Goal: Task Accomplishment & Management: Manage account settings

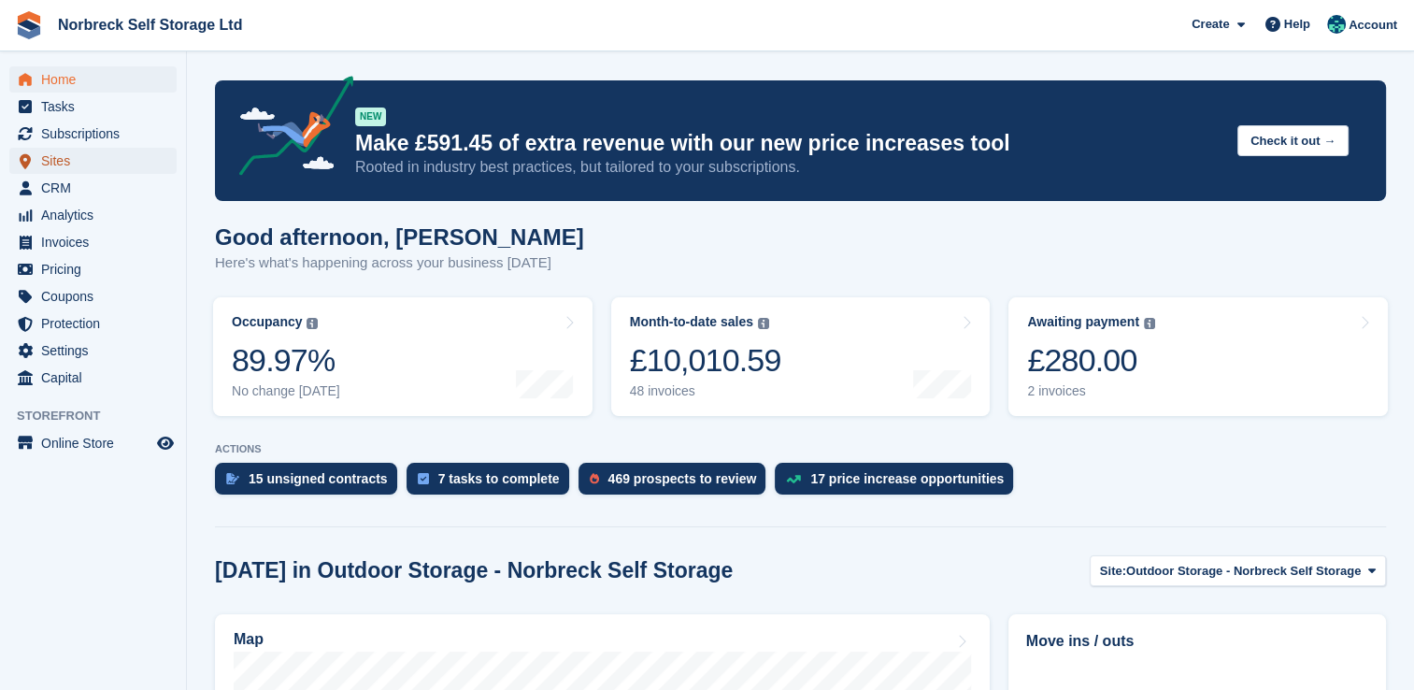
click at [67, 163] on span "Sites" at bounding box center [97, 161] width 112 height 26
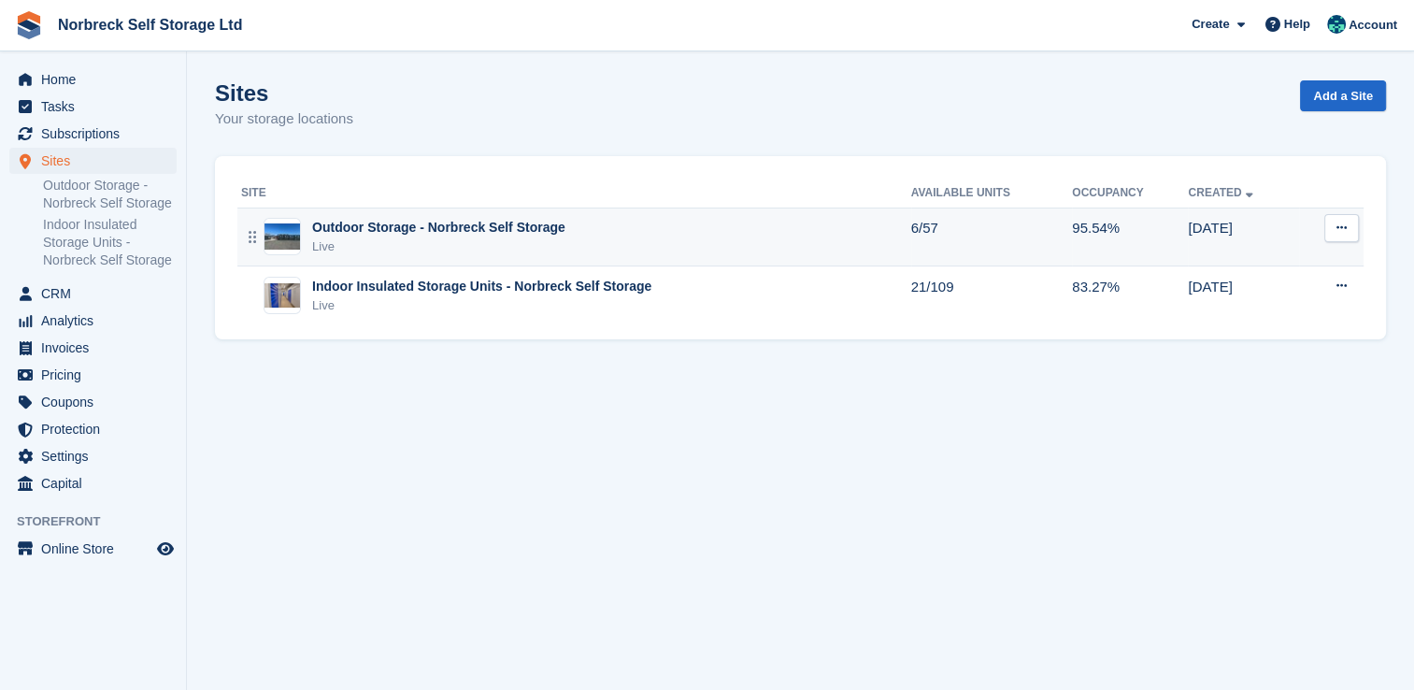
click at [420, 237] on div "Live" at bounding box center [438, 246] width 253 height 19
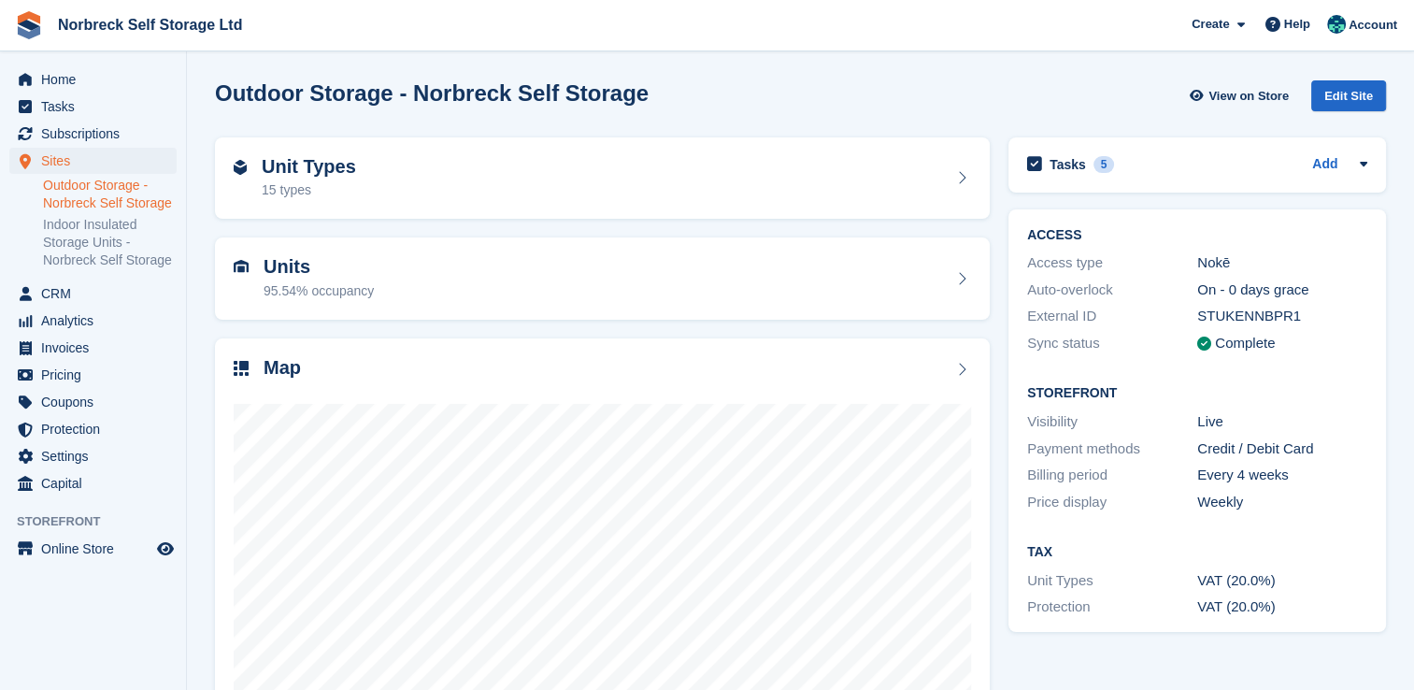
scroll to position [107, 0]
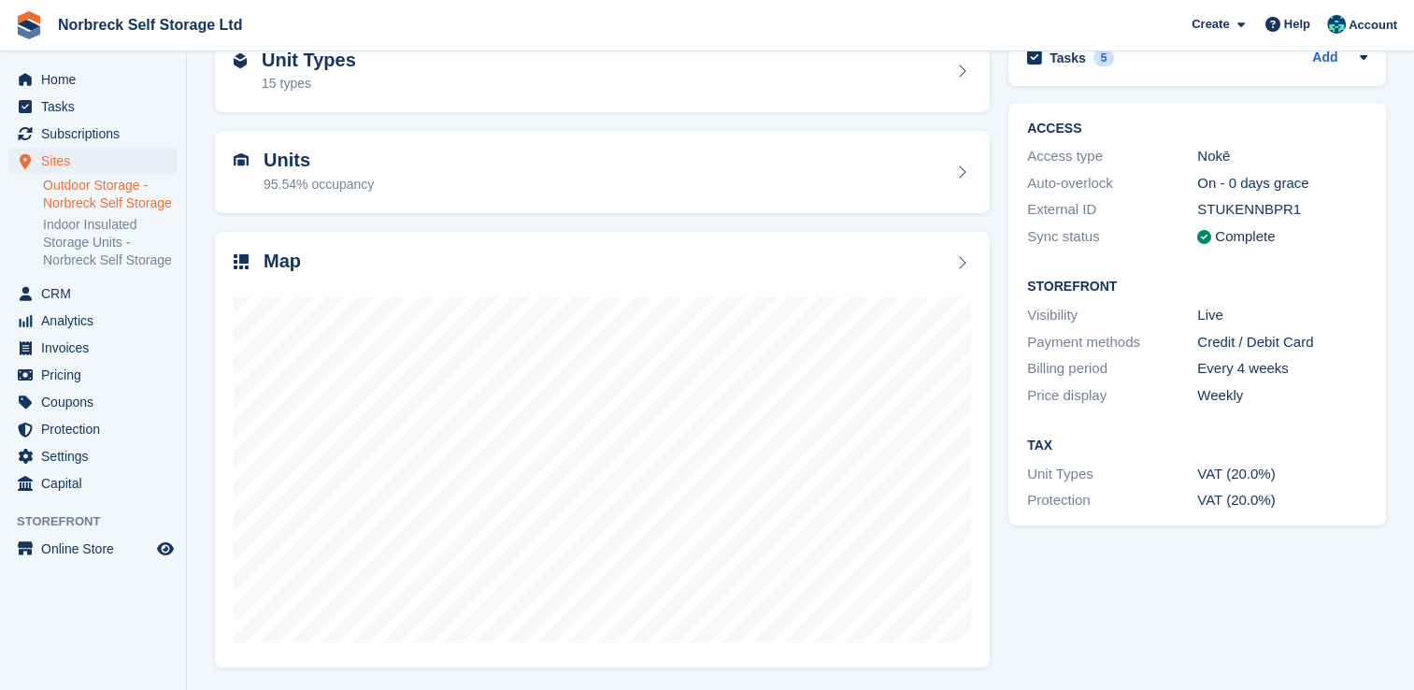
scroll to position [107, 0]
click at [65, 239] on link "Indoor Insulated Storage Units - Norbreck Self Storage" at bounding box center [110, 242] width 134 height 53
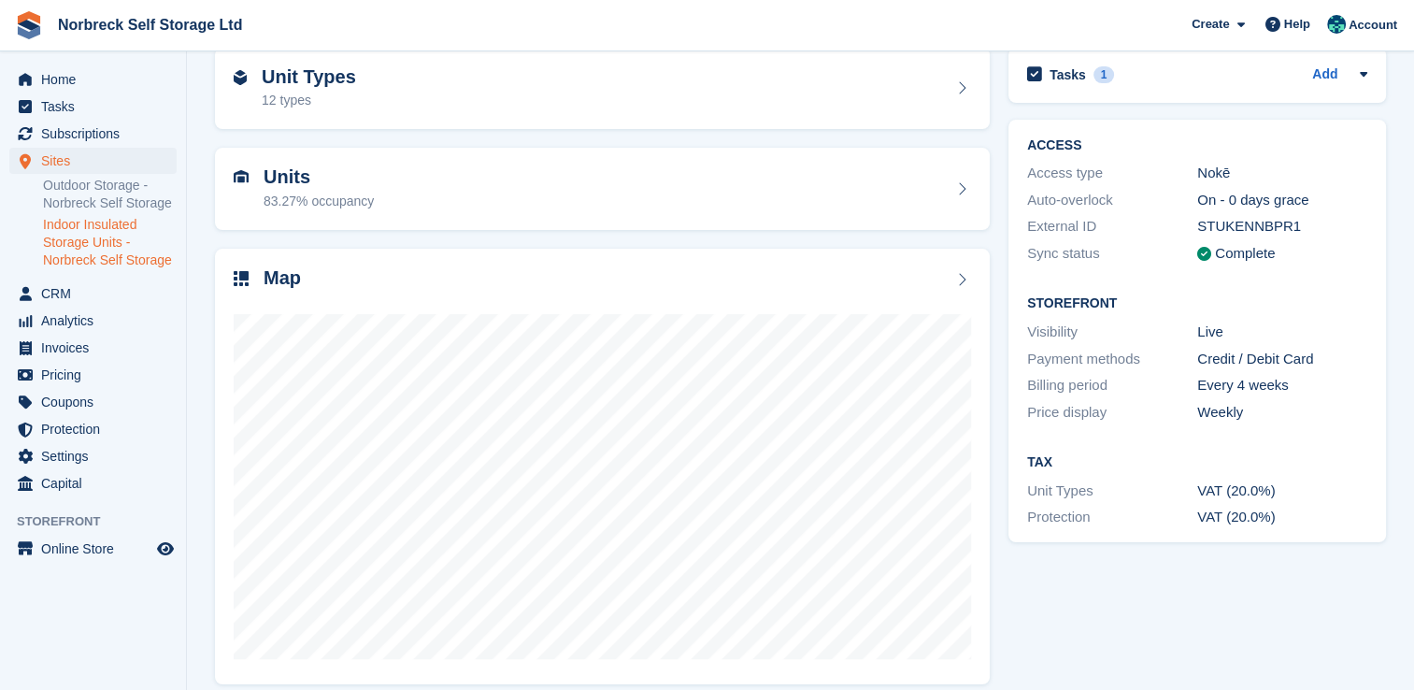
scroll to position [107, 0]
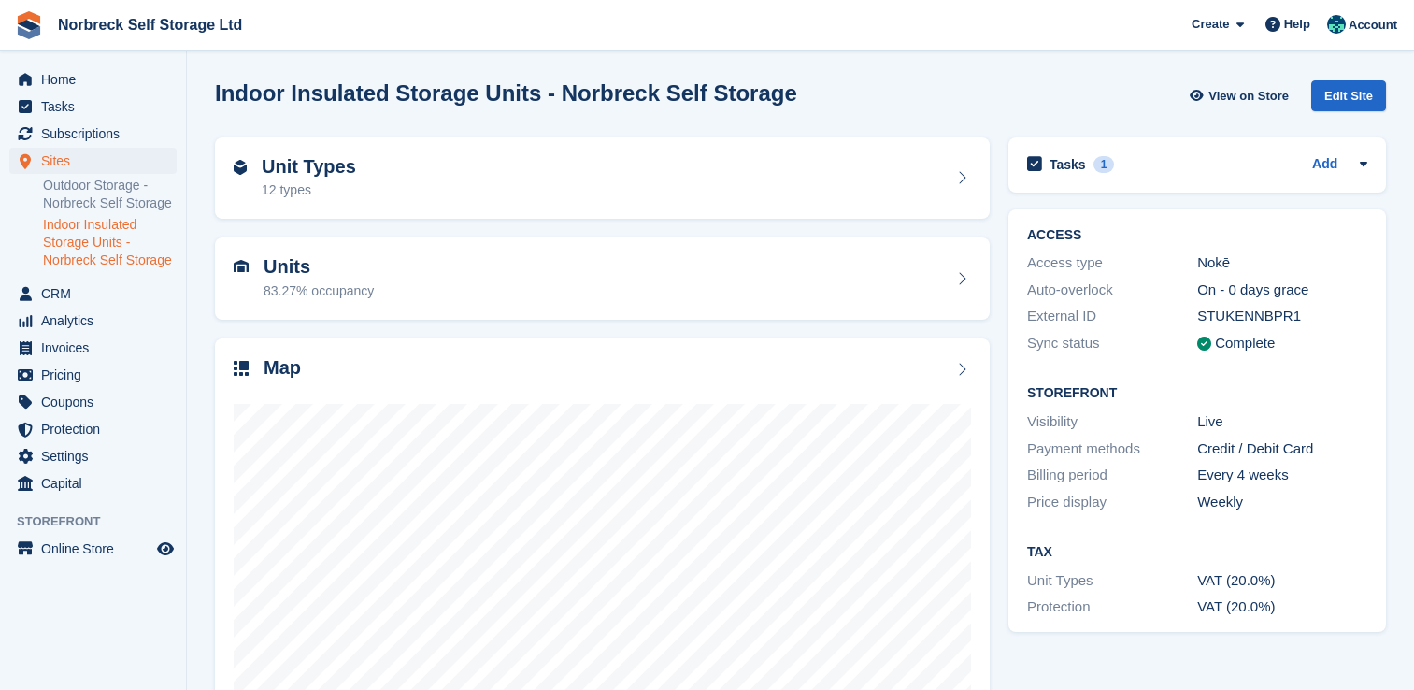
scroll to position [107, 0]
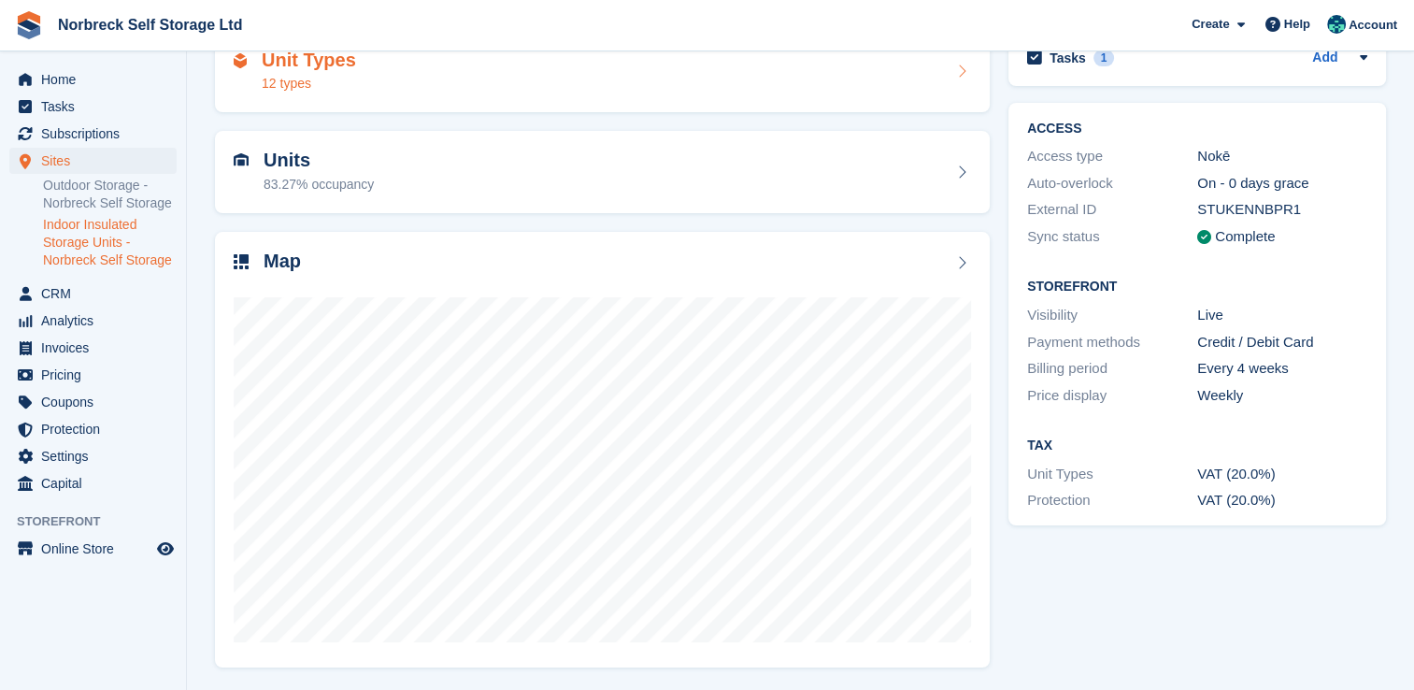
click at [329, 86] on div "12 types" at bounding box center [309, 84] width 94 height 20
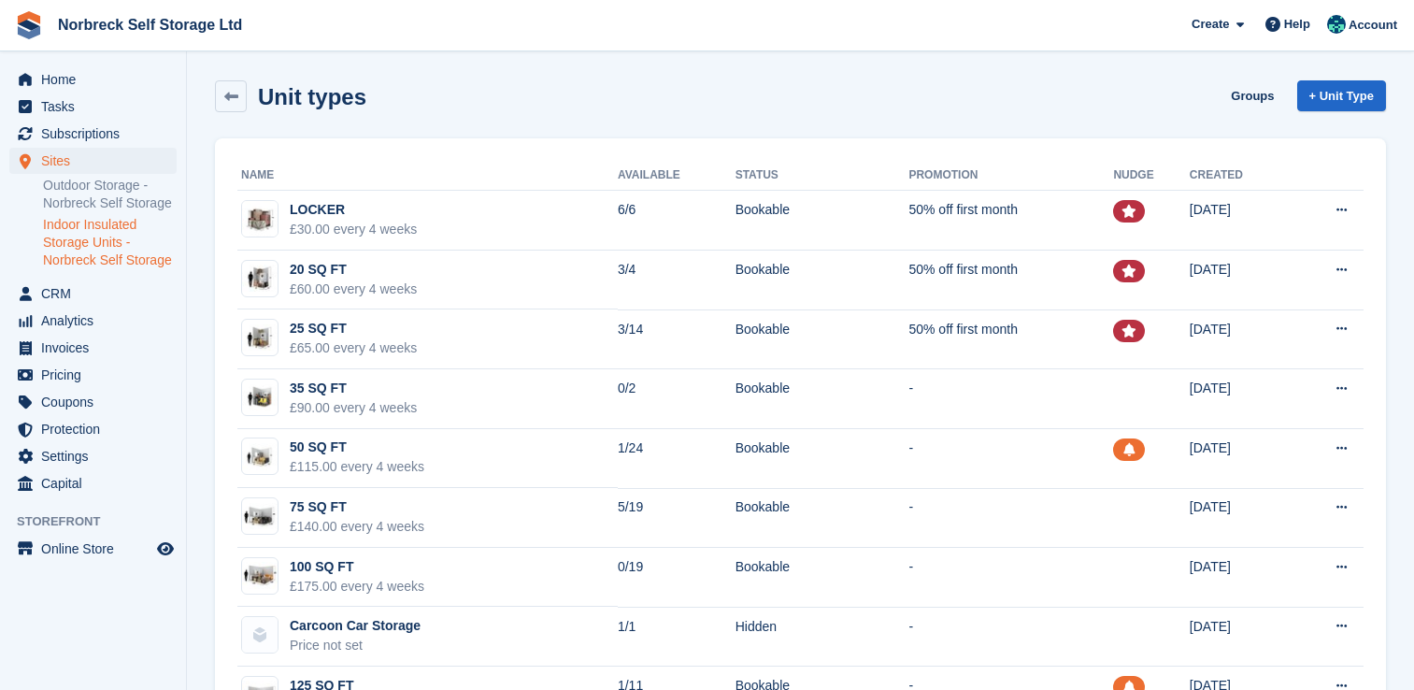
scroll to position [254, 0]
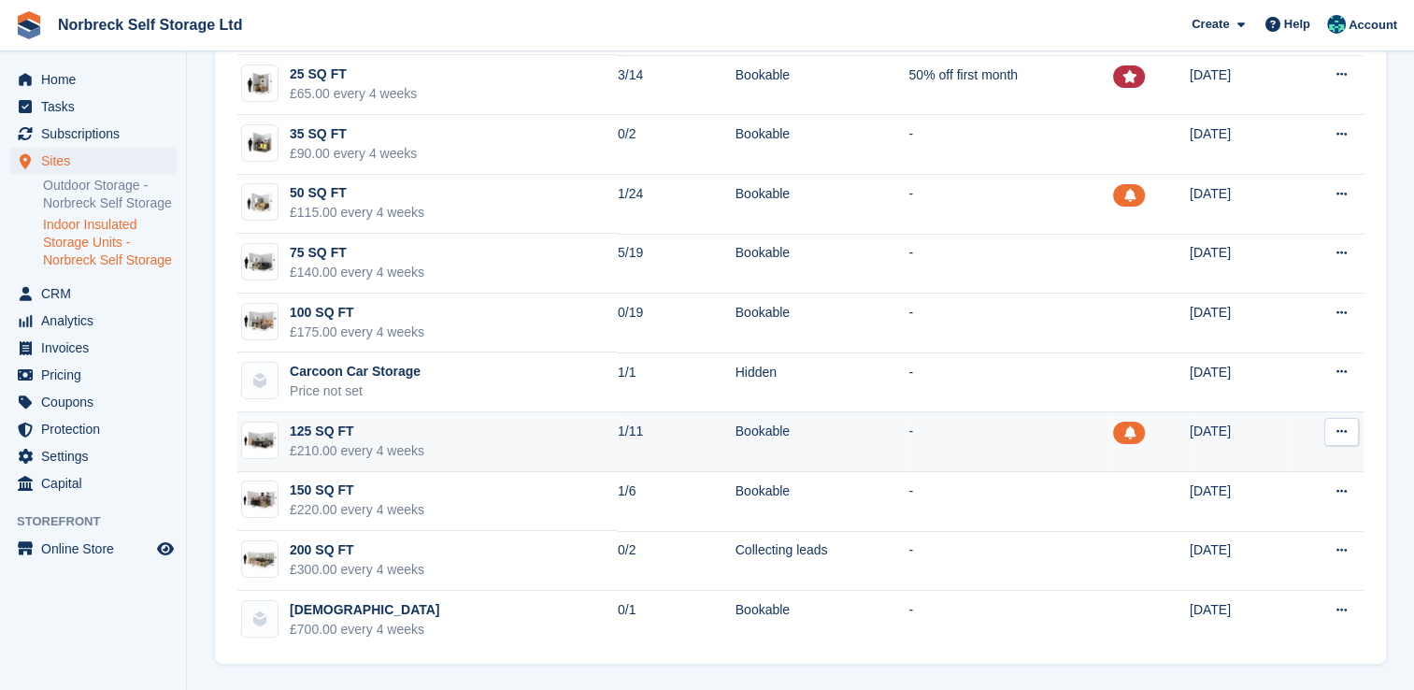
click at [401, 434] on div "125 SQ FT" at bounding box center [357, 432] width 135 height 20
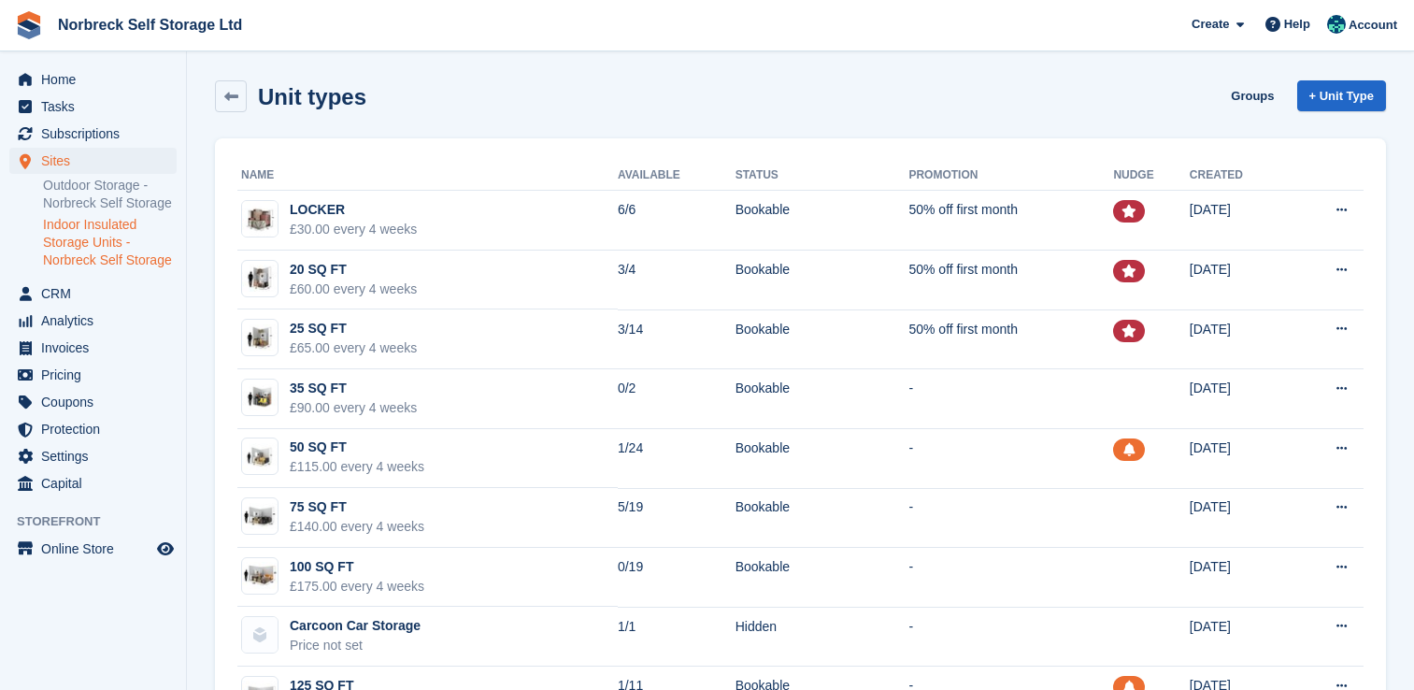
scroll to position [254, 0]
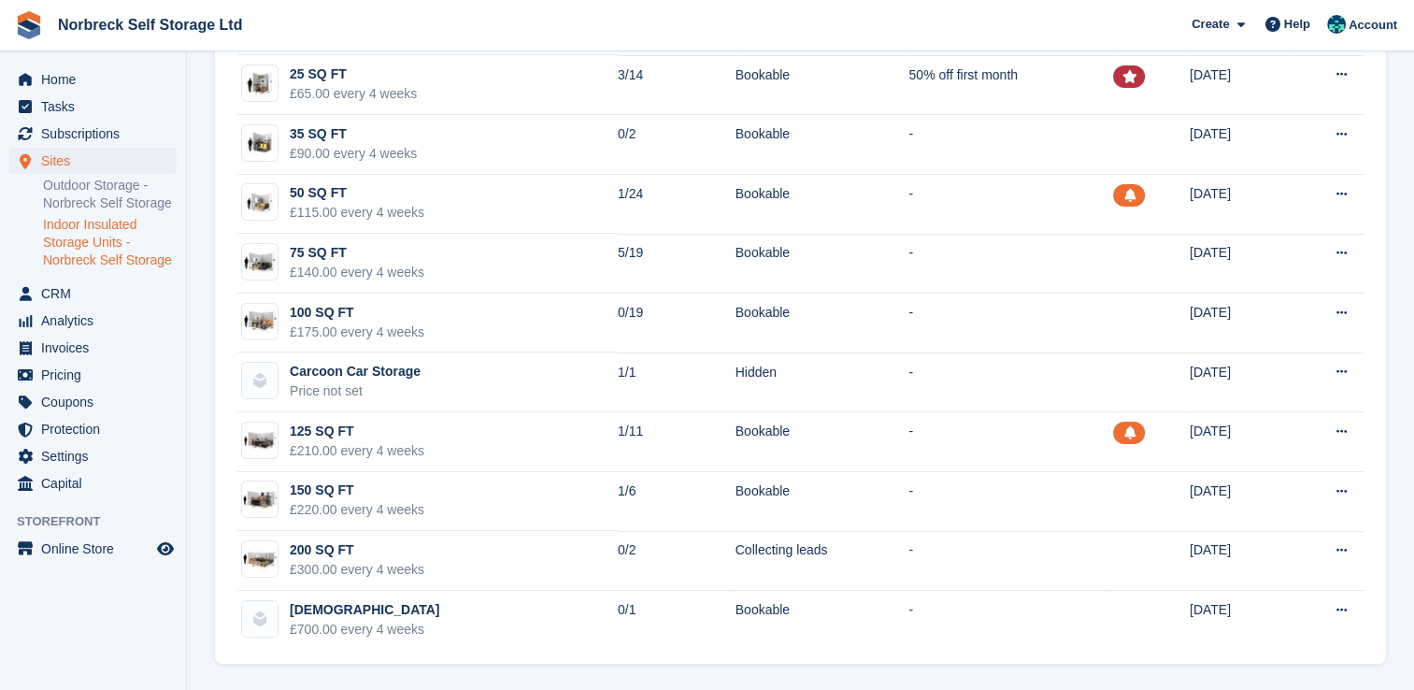
click at [85, 220] on link "Indoor Insulated Storage Units - Norbreck Self Storage" at bounding box center [110, 242] width 134 height 53
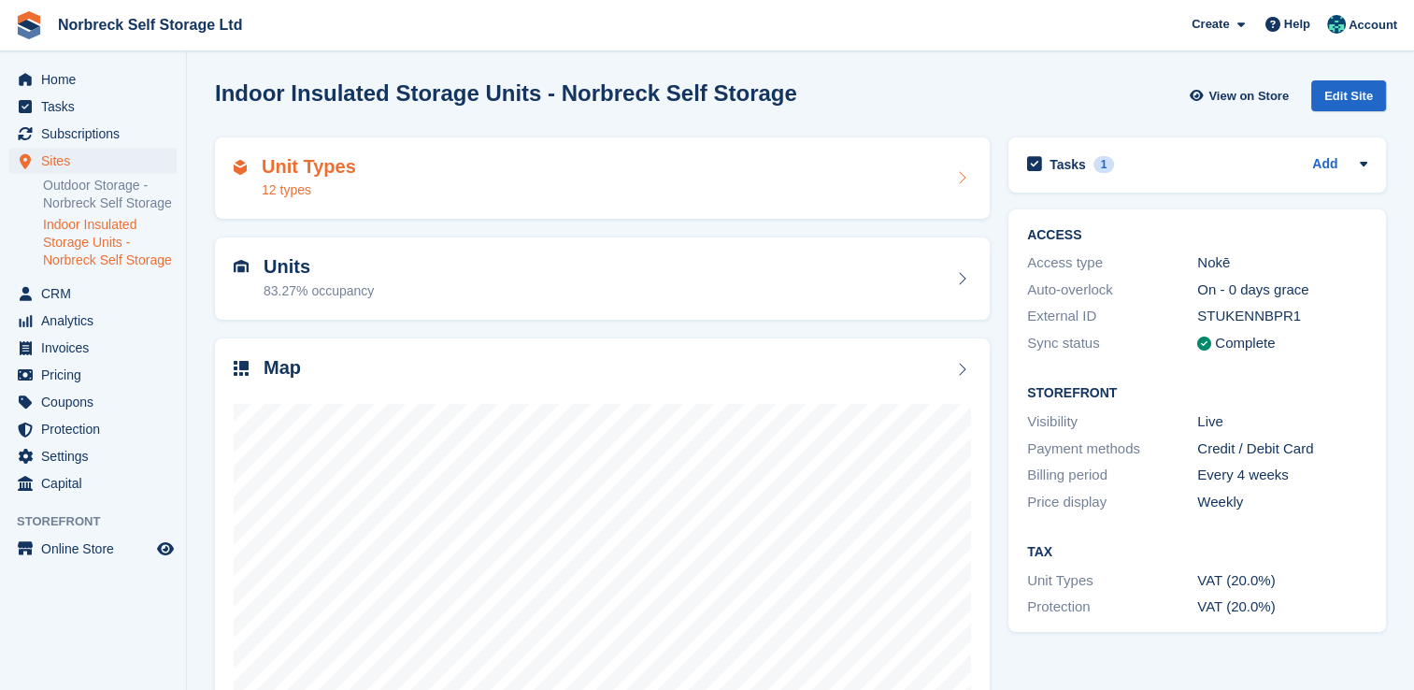
click at [307, 199] on div "12 types" at bounding box center [309, 190] width 94 height 20
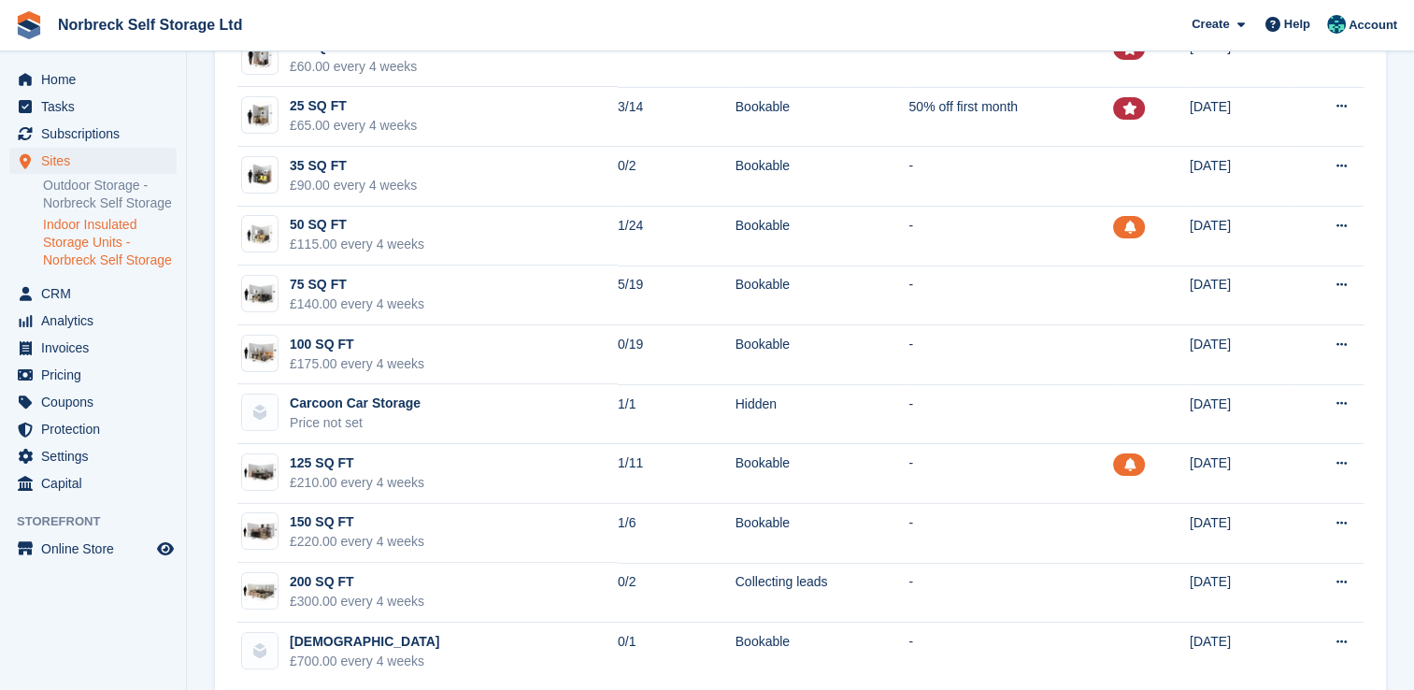
scroll to position [254, 0]
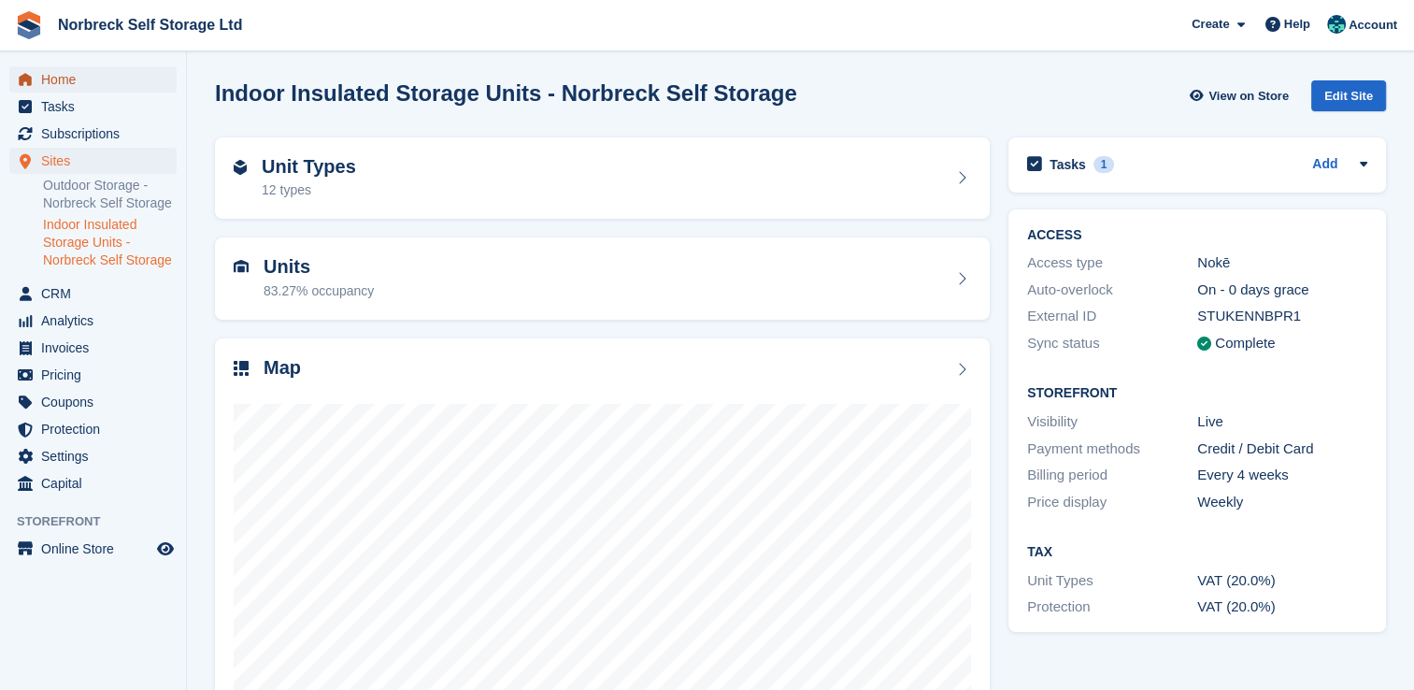
click at [67, 88] on span "Home" at bounding box center [97, 79] width 112 height 26
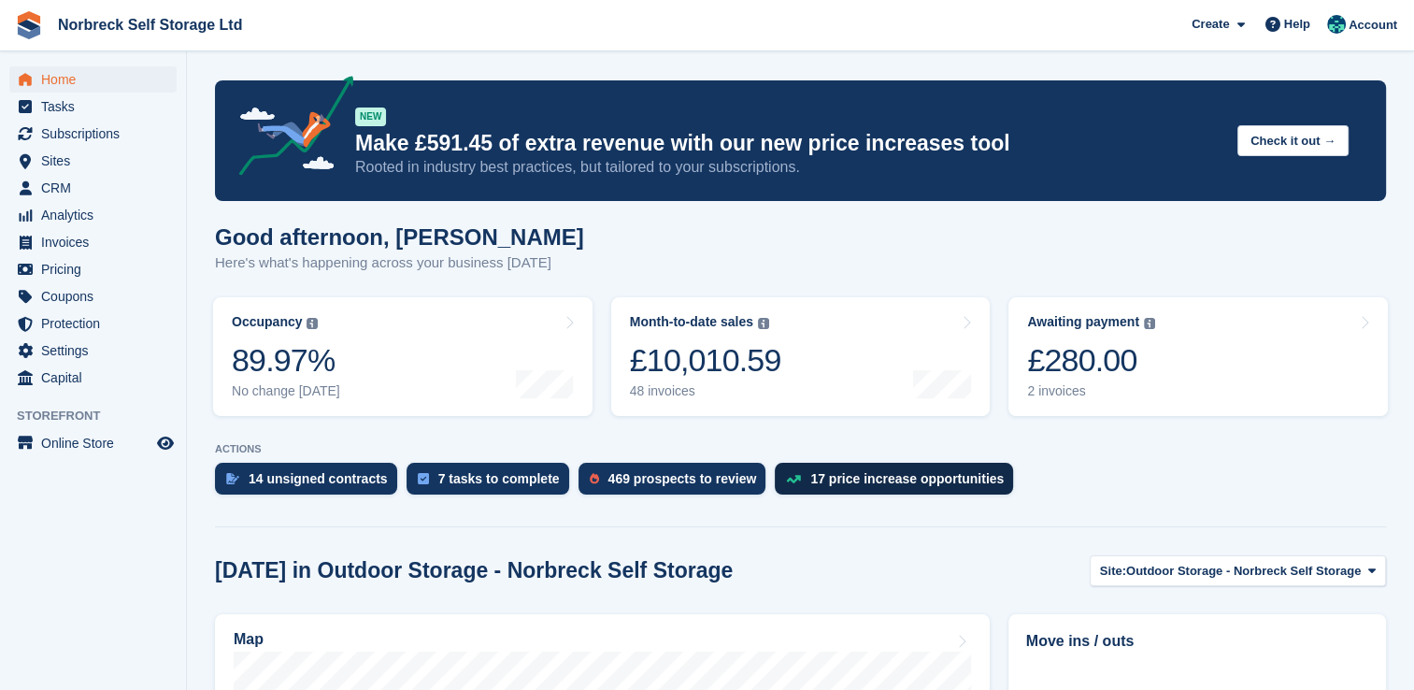
click at [852, 479] on div "17 price increase opportunities" at bounding box center [906, 478] width 193 height 15
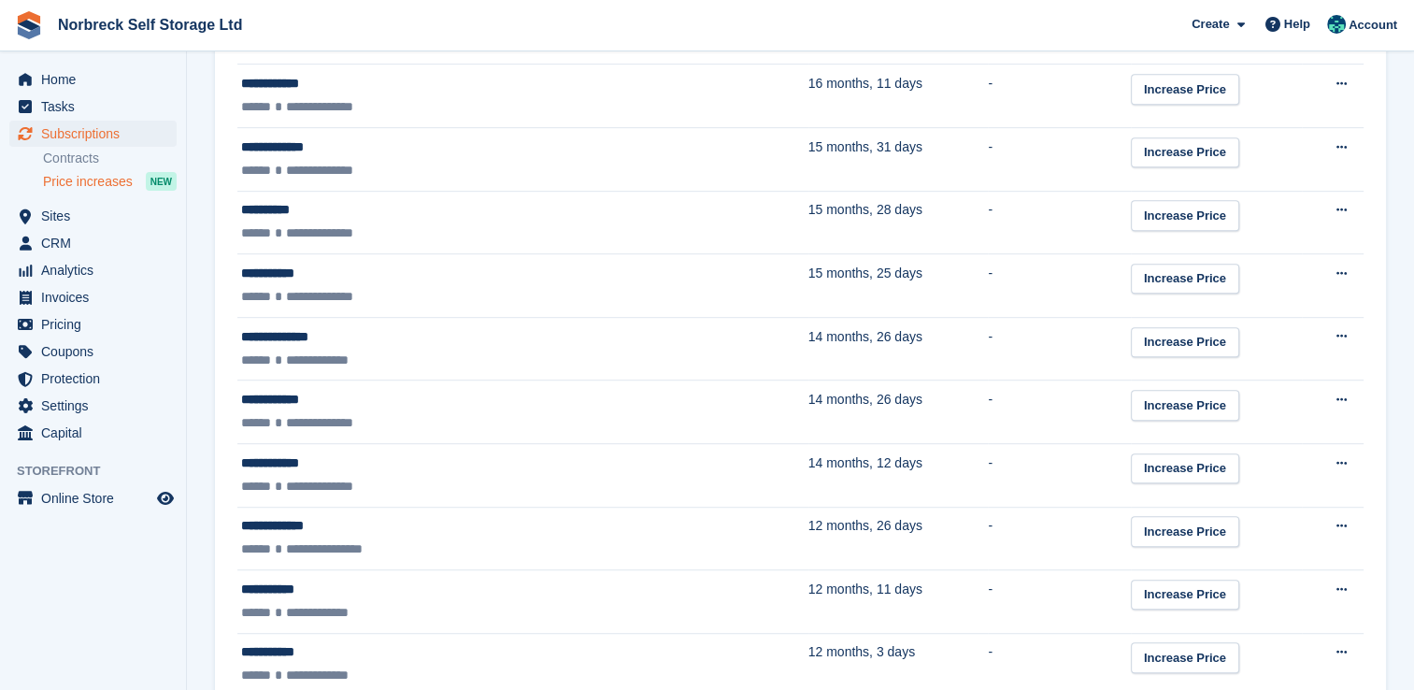
scroll to position [971, 0]
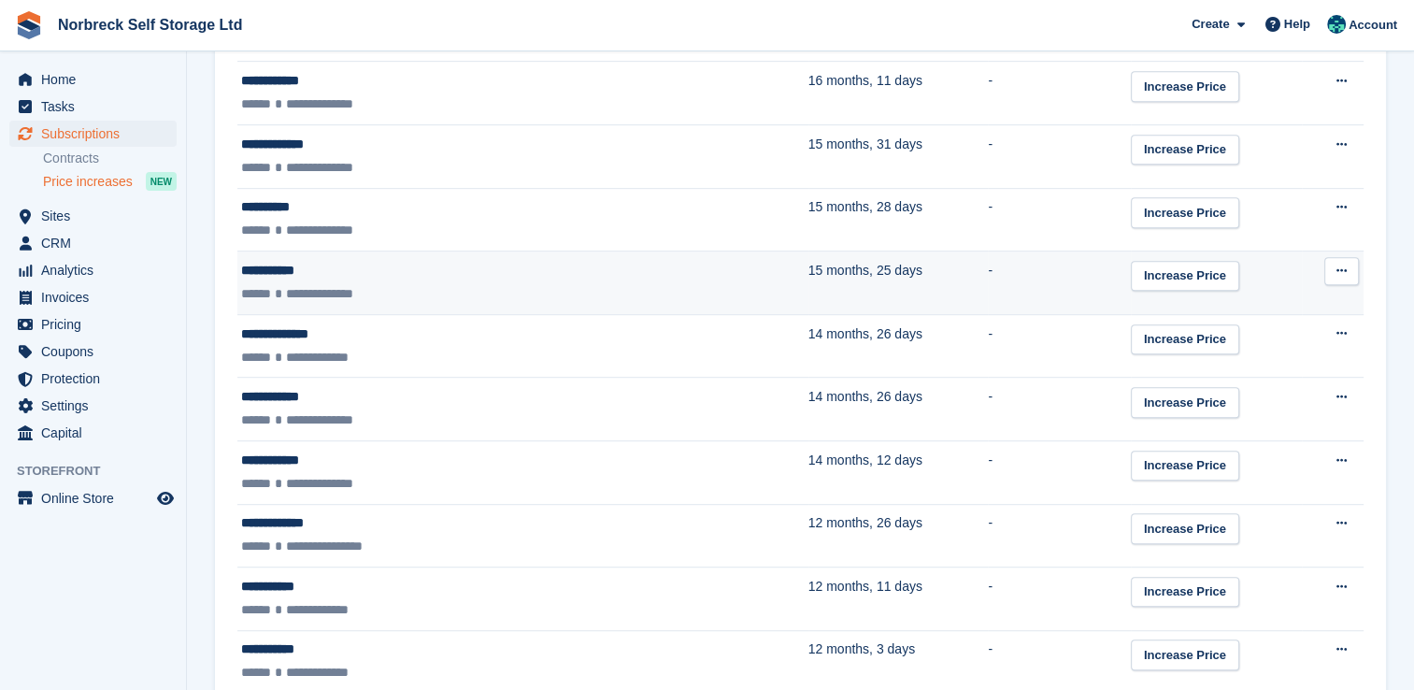
click at [522, 284] on div "**********" at bounding box center [420, 294] width 358 height 20
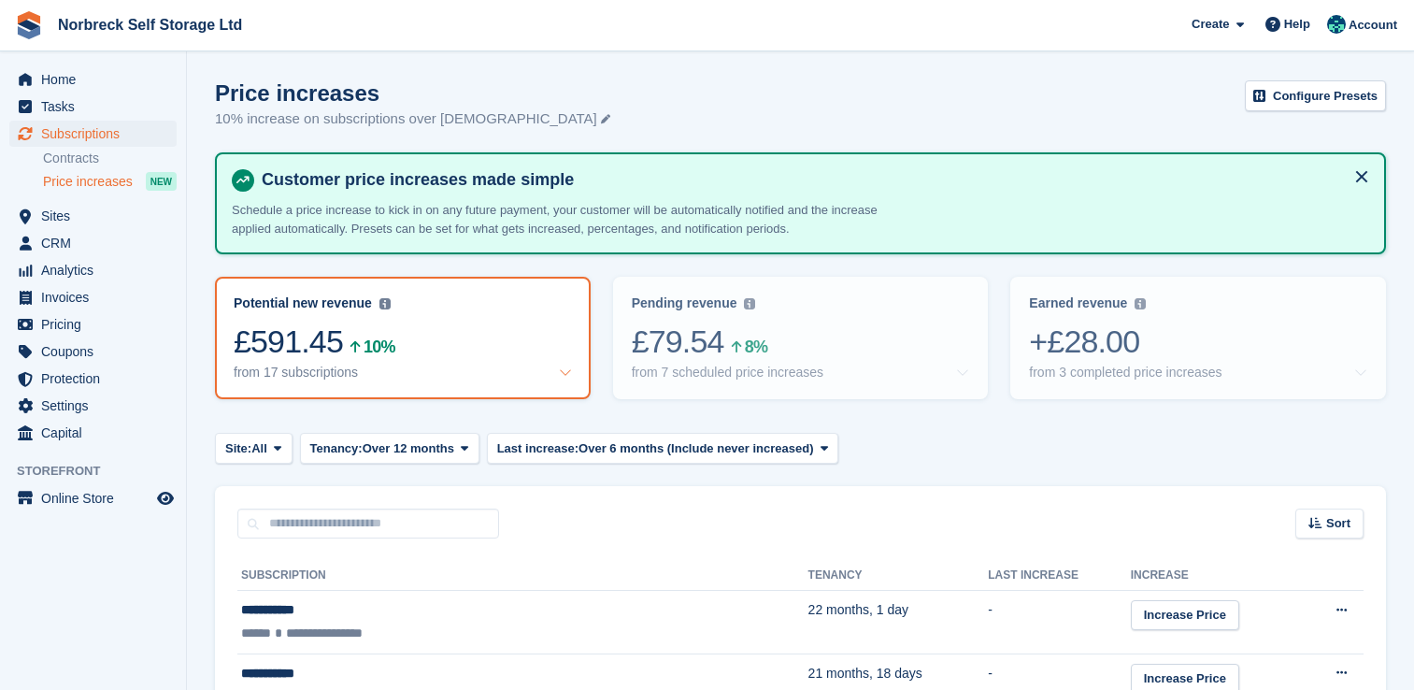
scroll to position [971, 0]
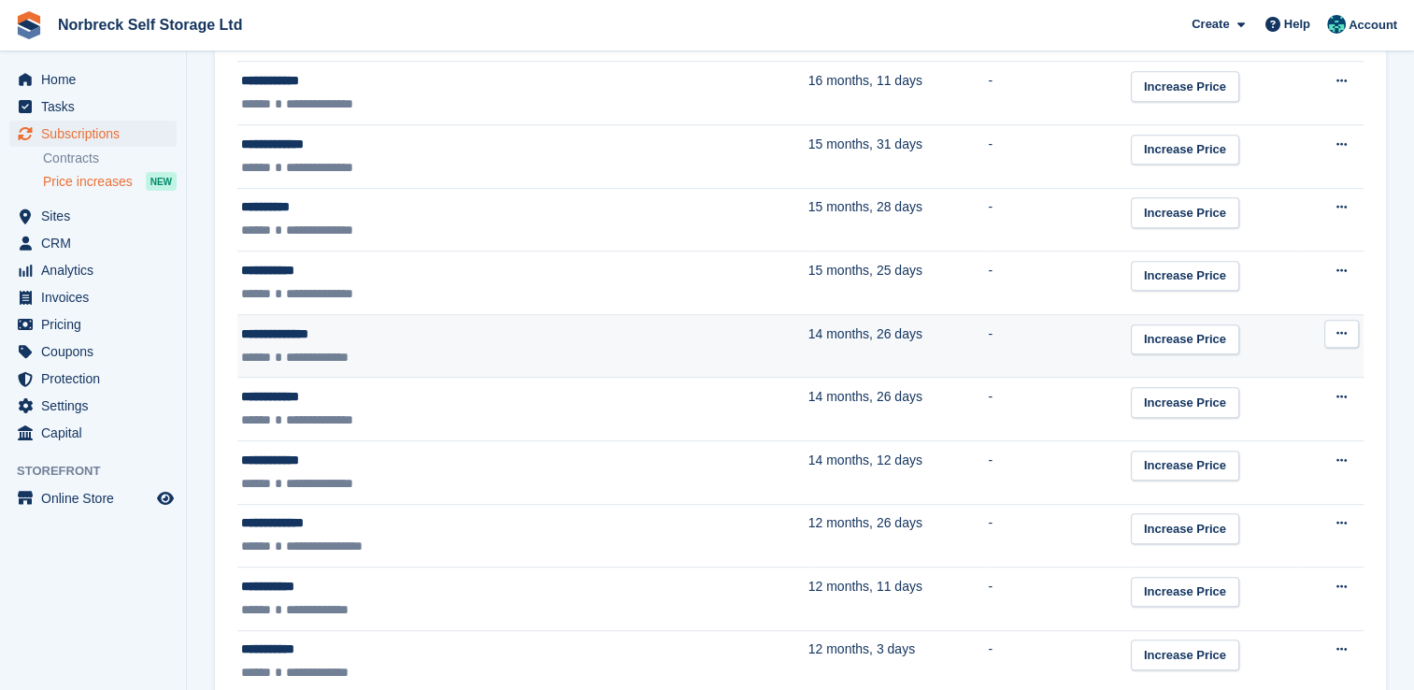
click at [426, 339] on td "**********" at bounding box center [522, 346] width 571 height 64
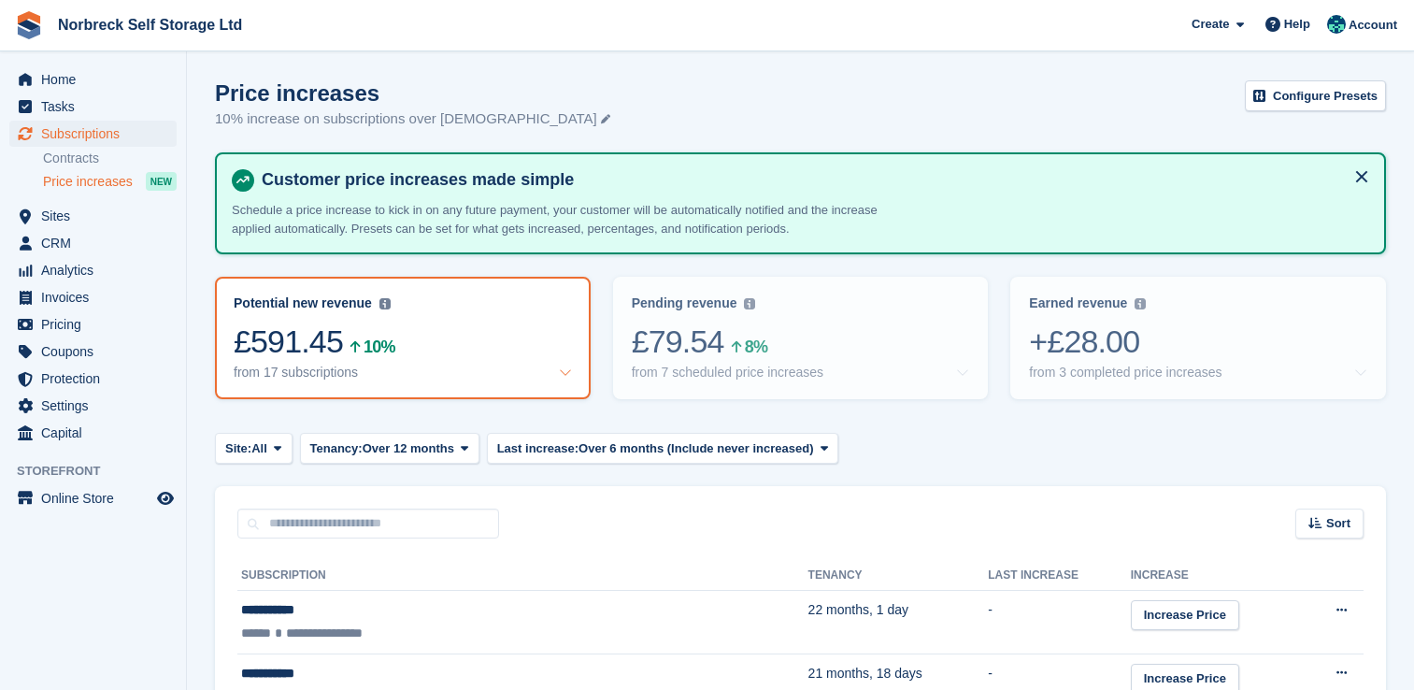
scroll to position [971, 0]
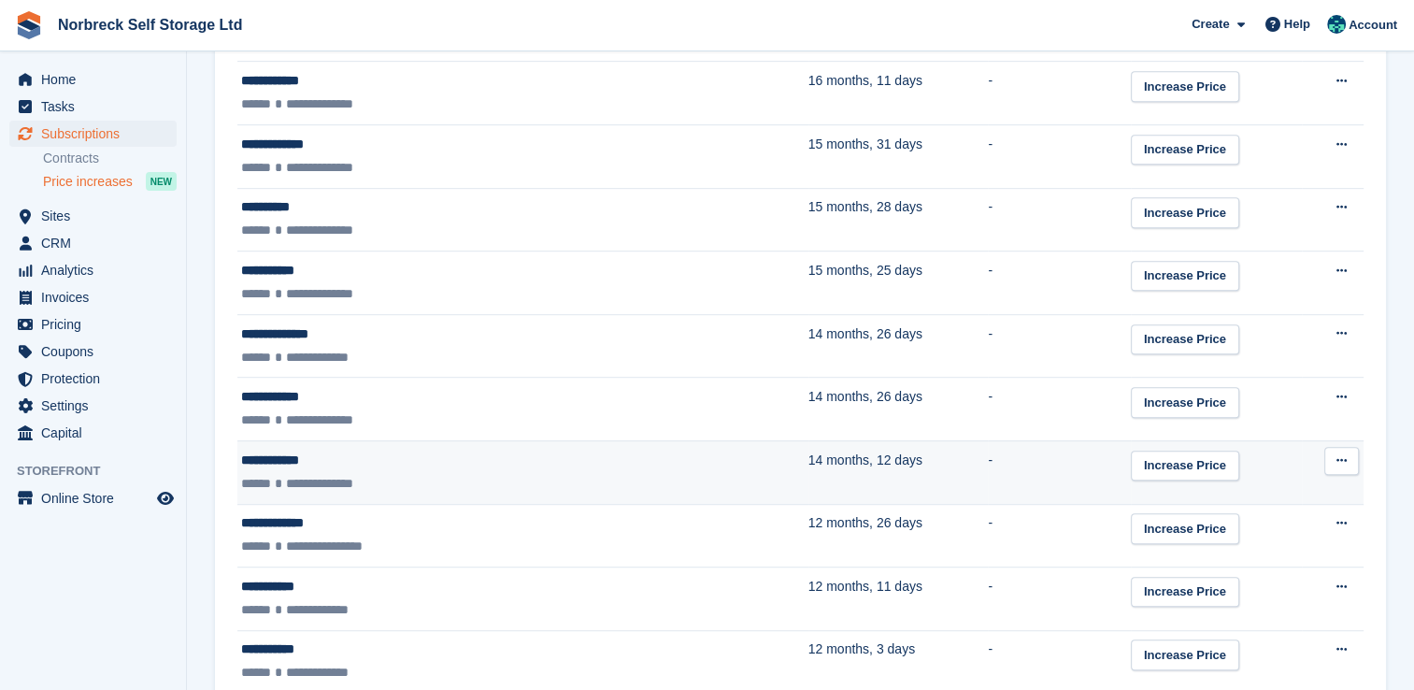
click at [405, 454] on div "**********" at bounding box center [420, 460] width 358 height 20
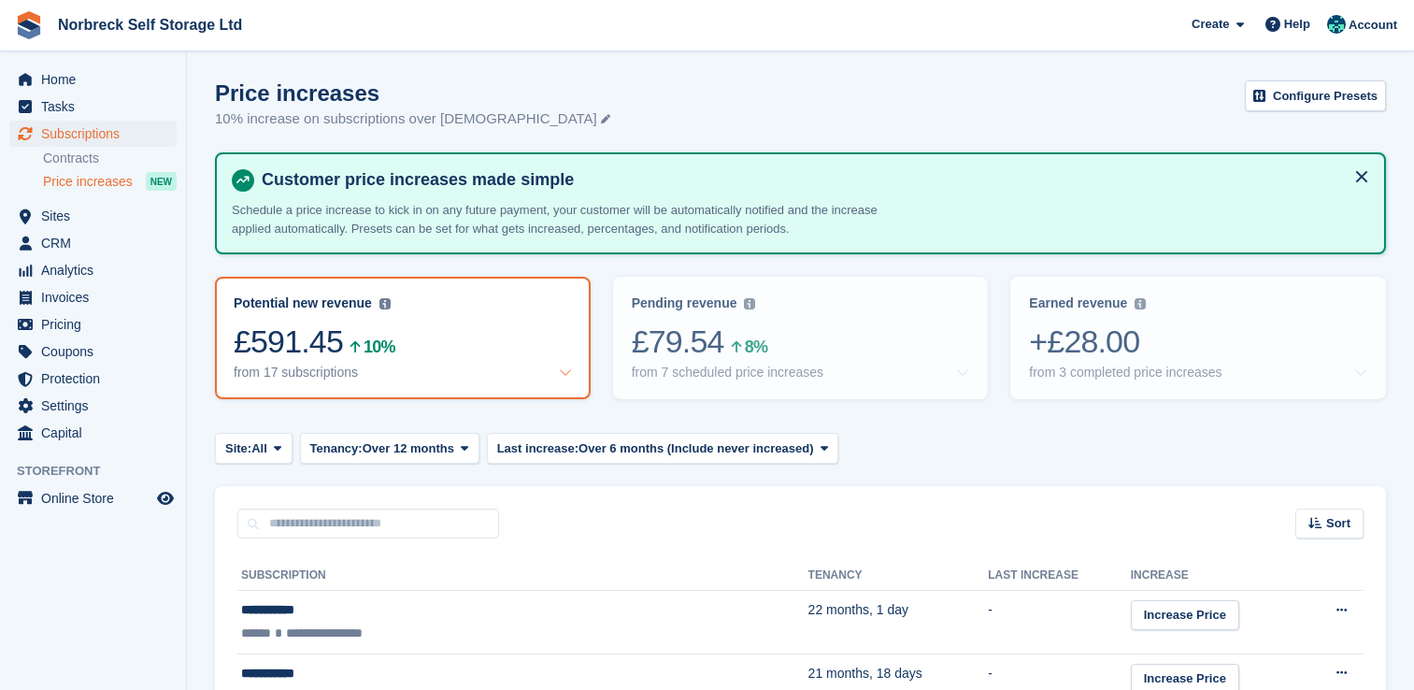
scroll to position [971, 0]
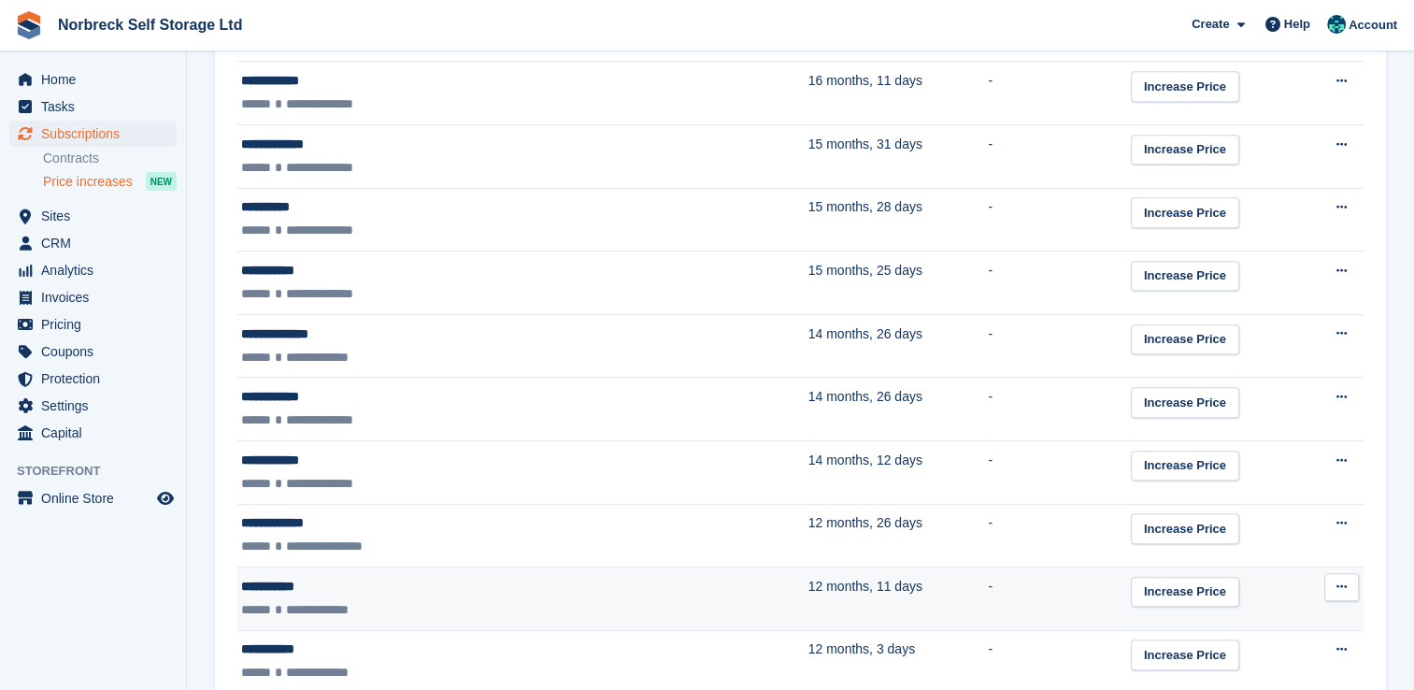
click at [445, 600] on div "**********" at bounding box center [420, 610] width 358 height 20
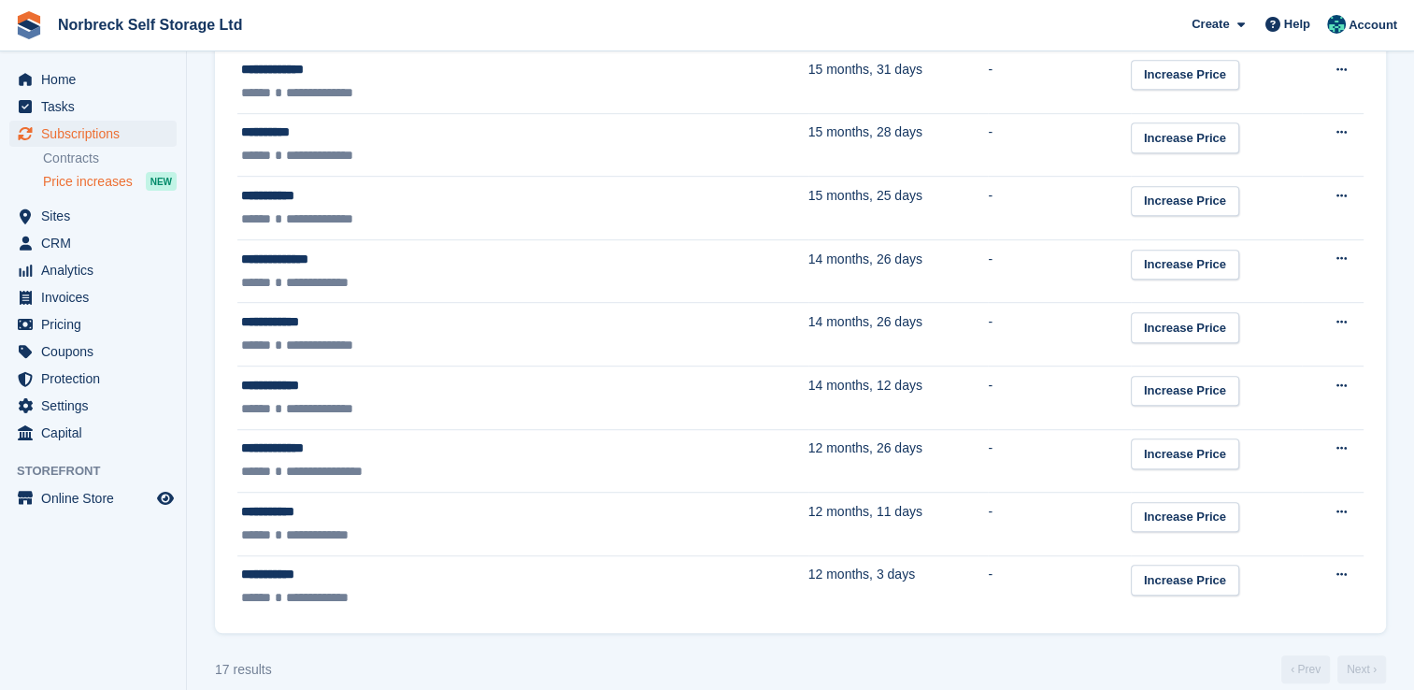
scroll to position [1062, 0]
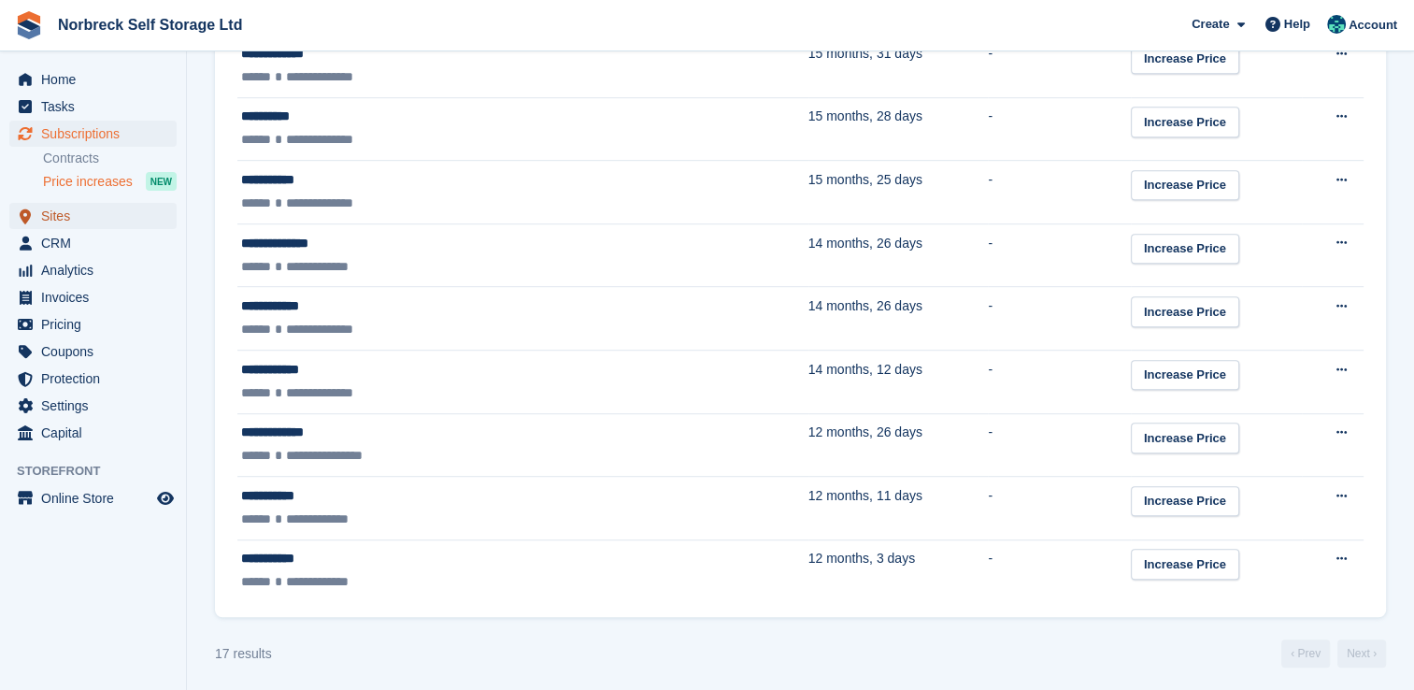
click at [60, 215] on span "Sites" at bounding box center [97, 216] width 112 height 26
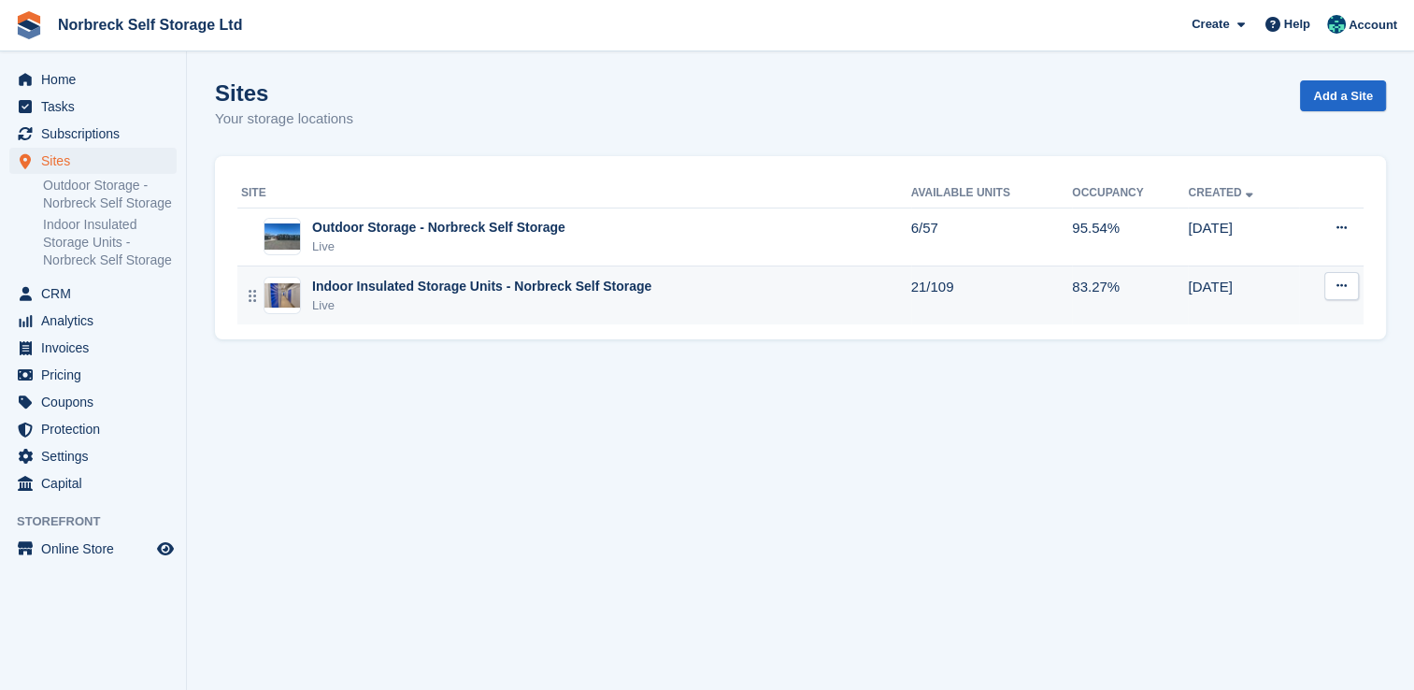
click at [319, 289] on div "Indoor Insulated Storage Units - Norbreck Self Storage" at bounding box center [481, 287] width 339 height 20
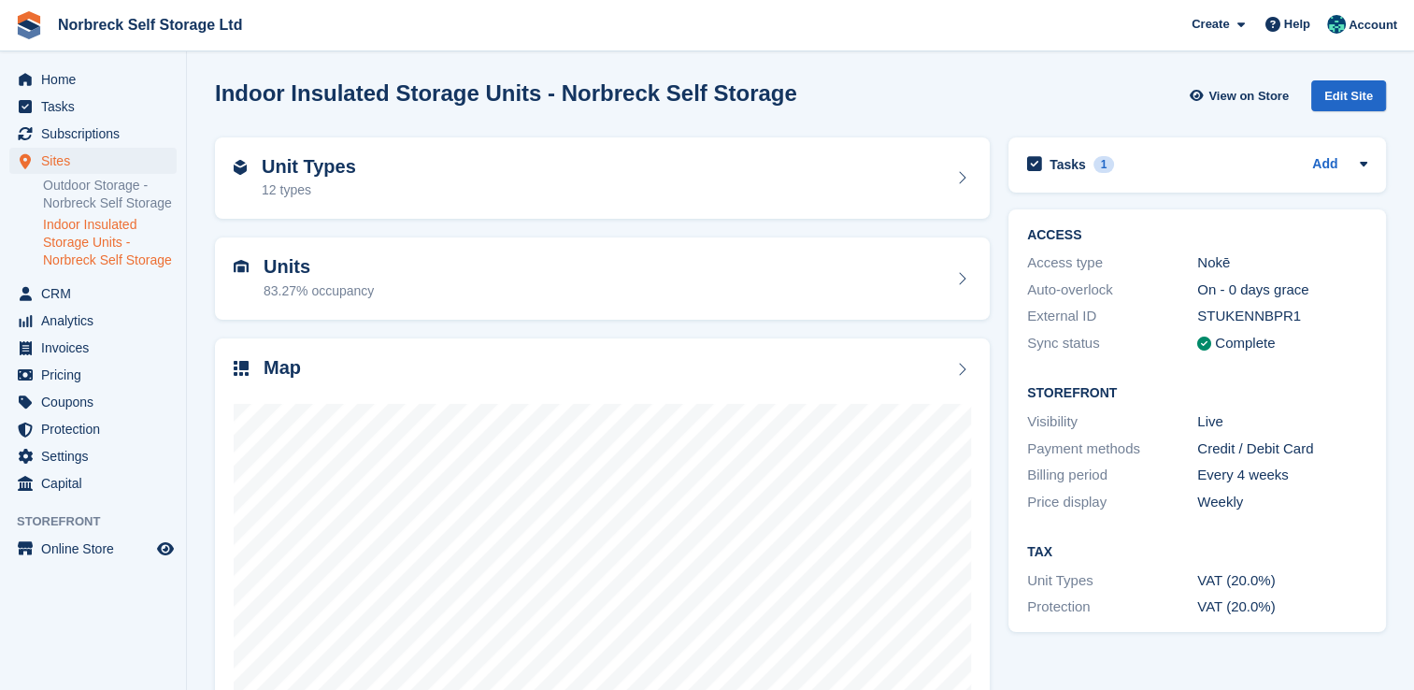
scroll to position [107, 0]
